Goal: Navigation & Orientation: Find specific page/section

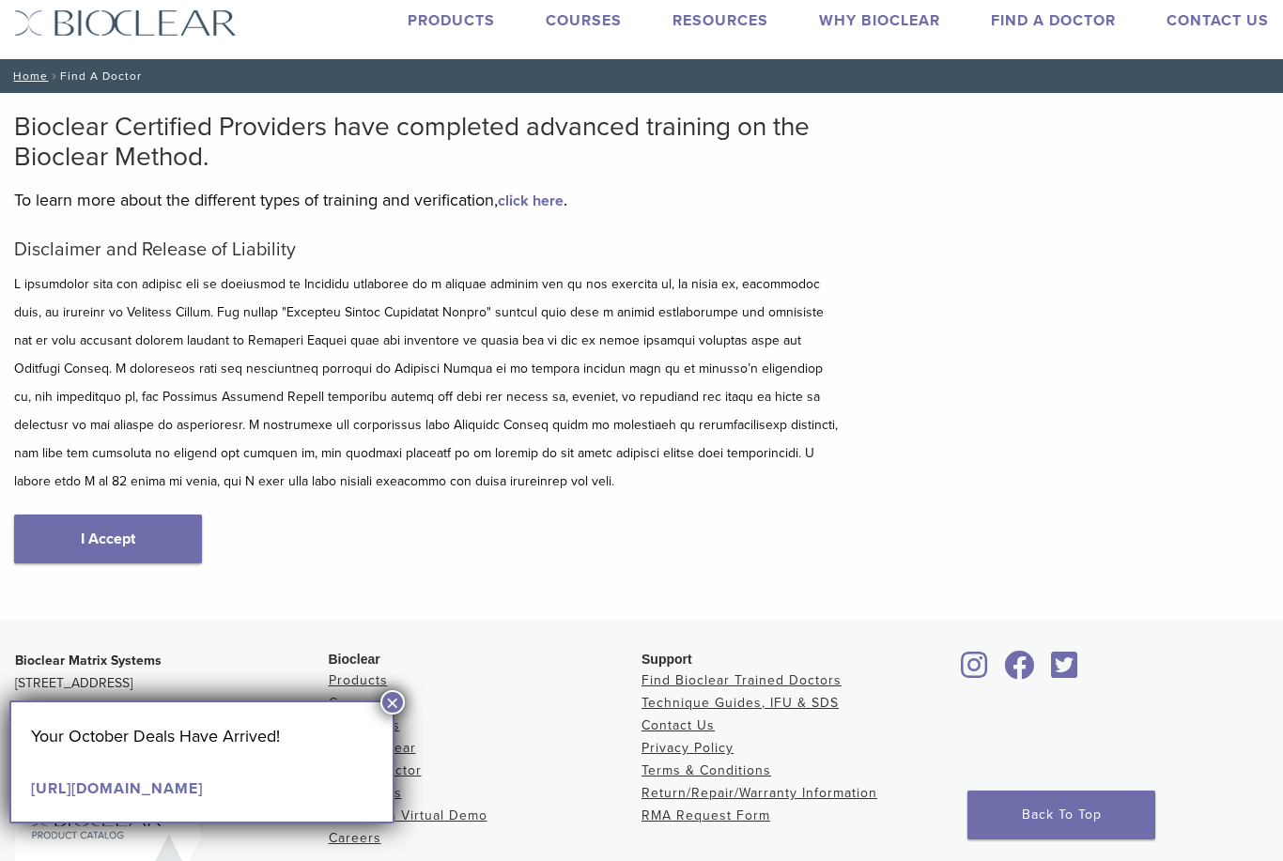
scroll to position [49, 0]
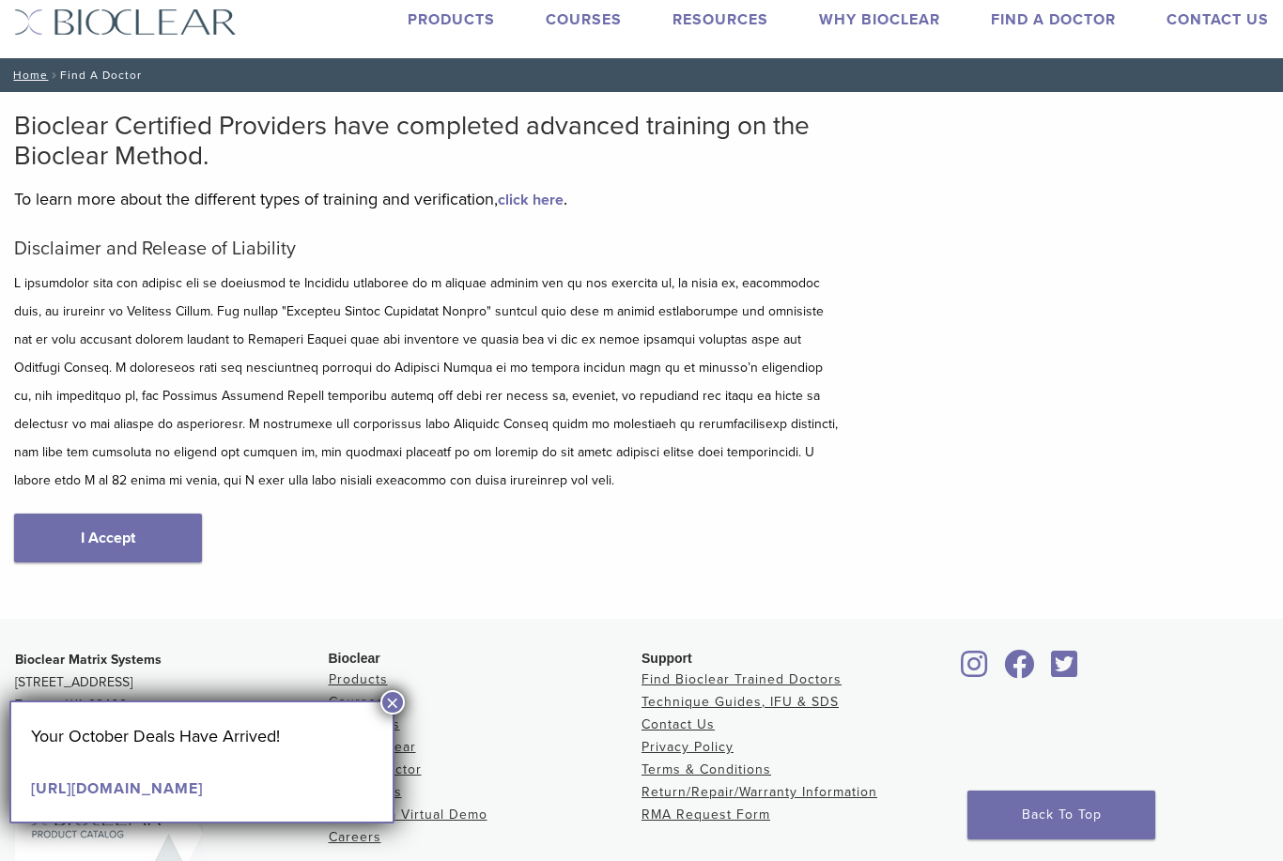
click at [718, 675] on link "Find Bioclear Trained Doctors" at bounding box center [741, 679] width 200 height 16
